Goal: Information Seeking & Learning: Learn about a topic

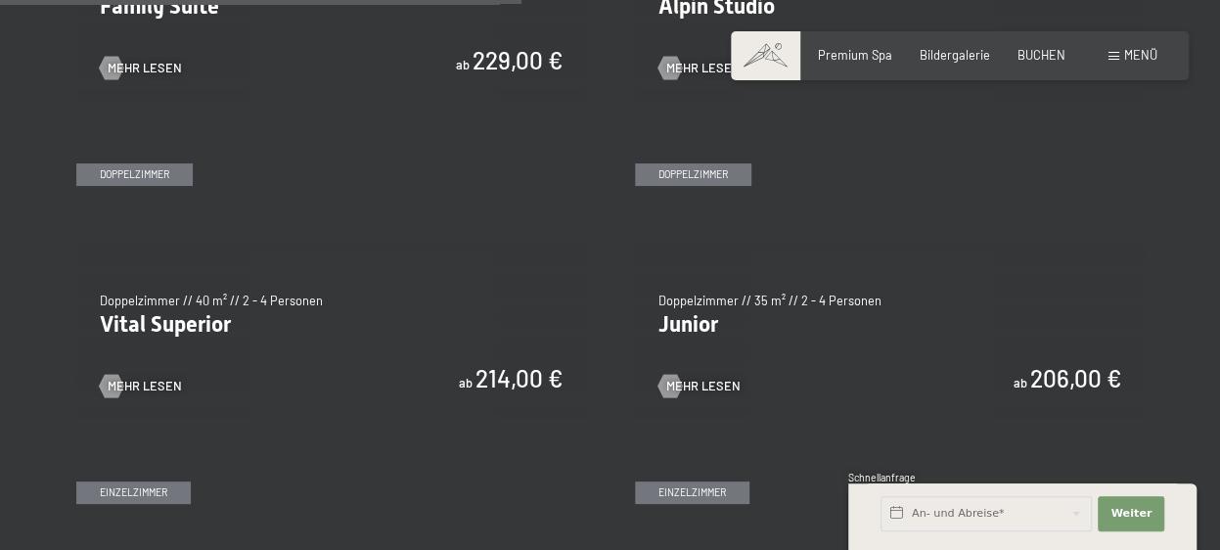
scroll to position [2152, 0]
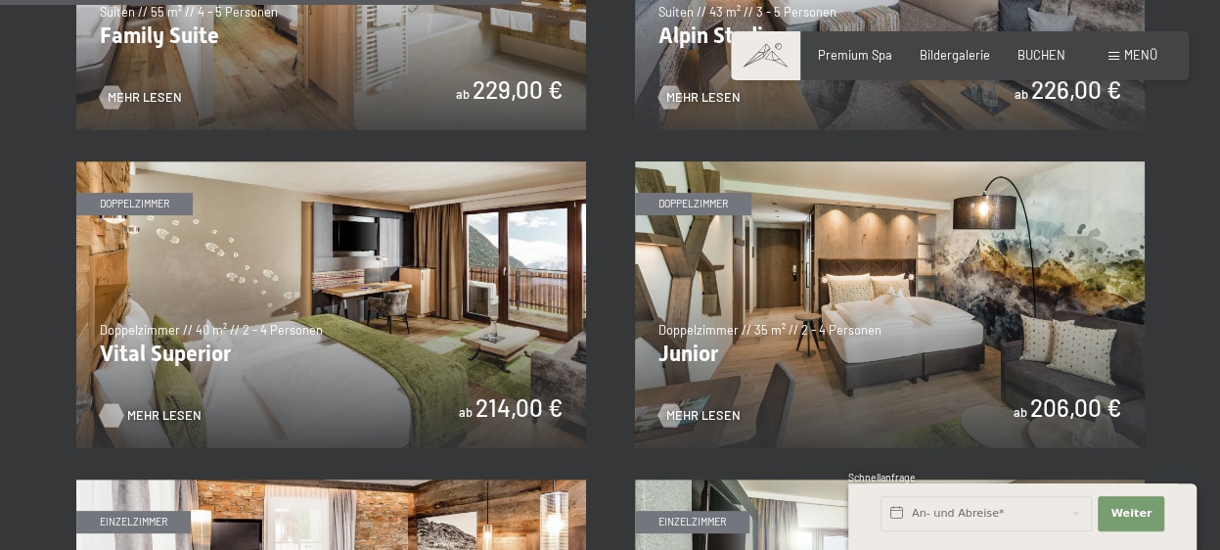
click at [139, 414] on span "Mehr Lesen" at bounding box center [164, 416] width 74 height 18
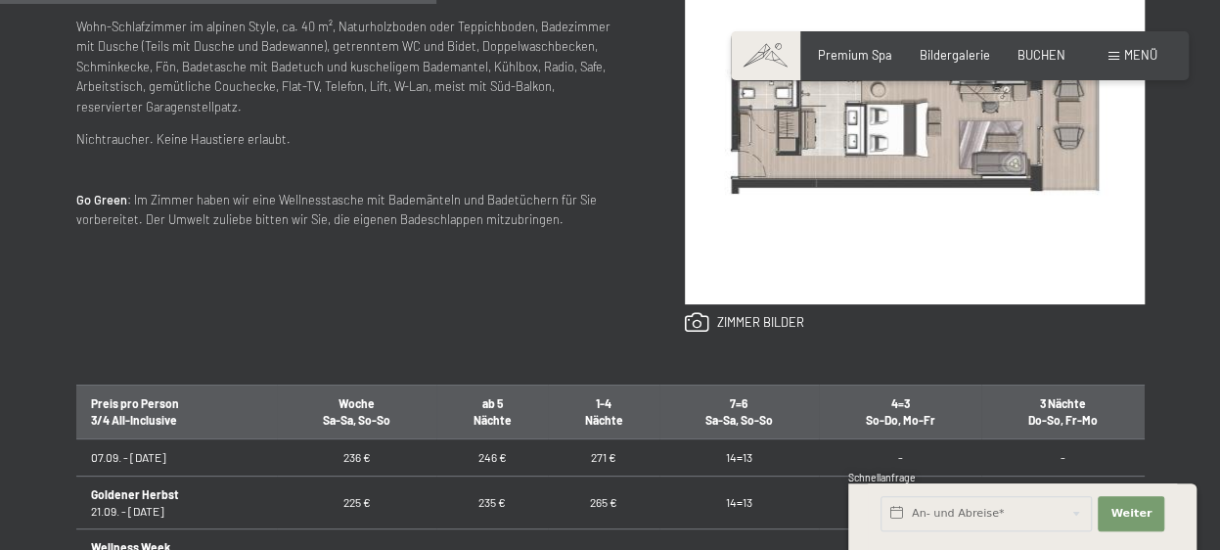
scroll to position [783, 0]
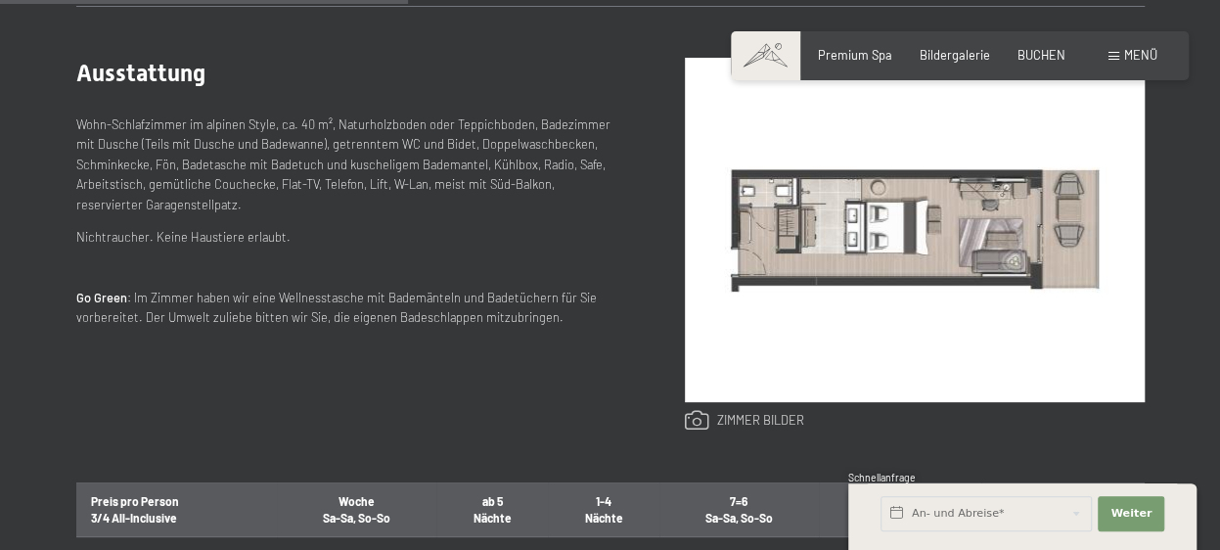
click at [749, 419] on link at bounding box center [744, 421] width 119 height 22
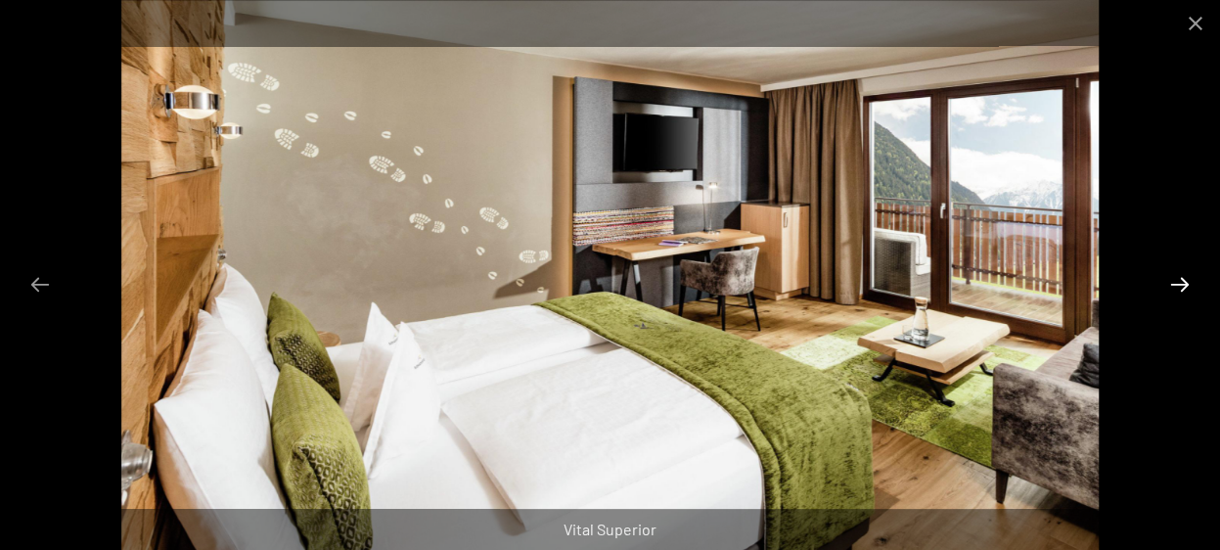
click at [1176, 285] on button "Next slide" at bounding box center [1179, 284] width 41 height 38
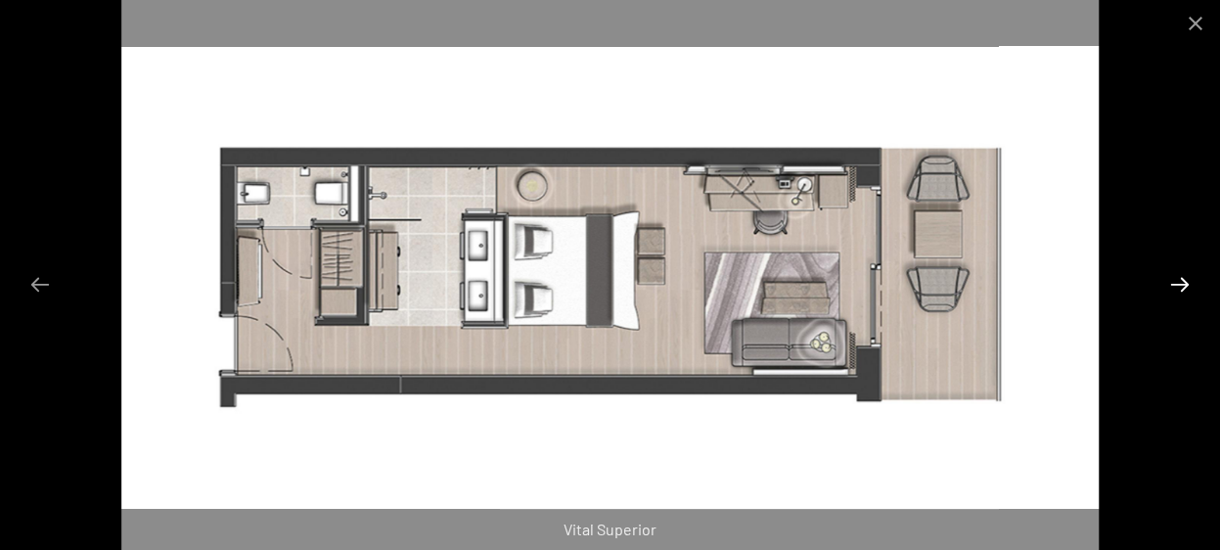
click at [1175, 286] on button "Next slide" at bounding box center [1179, 284] width 41 height 38
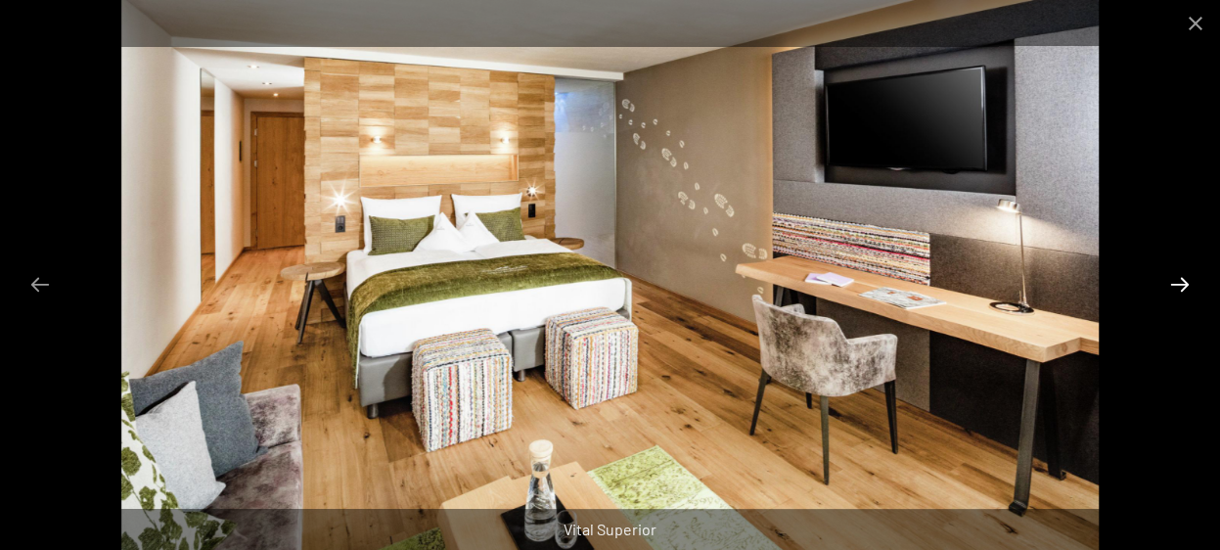
click at [1176, 286] on button "Next slide" at bounding box center [1179, 284] width 41 height 38
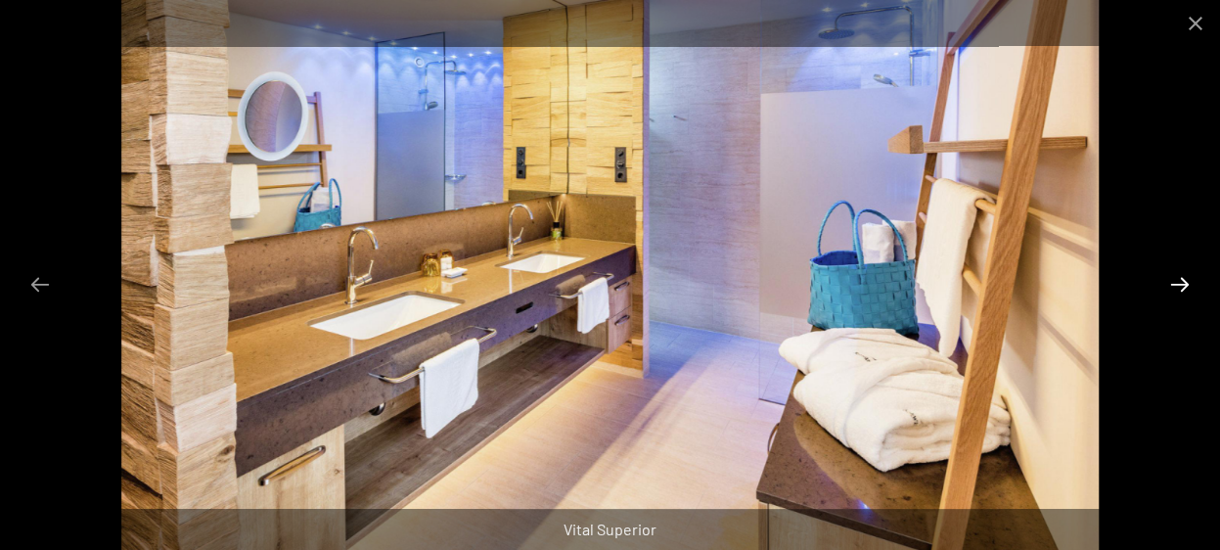
click at [1178, 286] on button "Next slide" at bounding box center [1179, 284] width 41 height 38
